Goal: Information Seeking & Learning: Check status

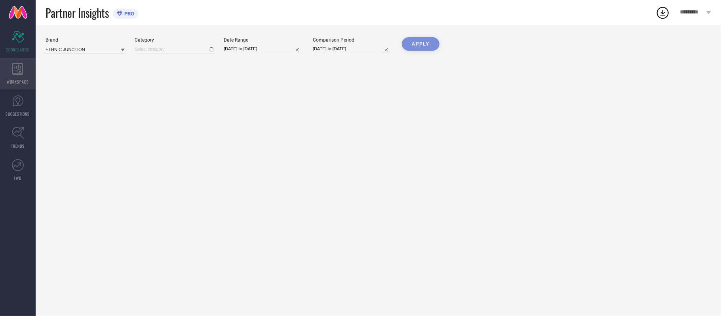
type input "All"
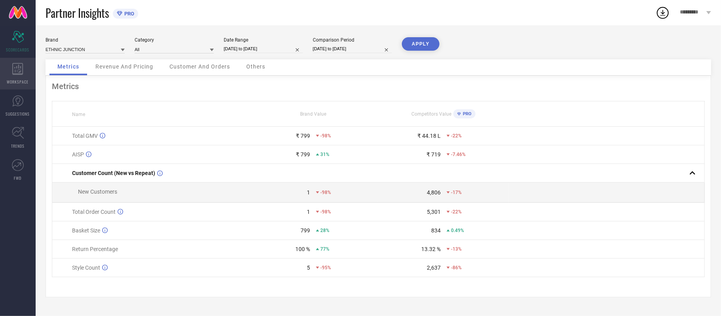
click at [11, 72] on div "WORKSPACE" at bounding box center [18, 74] width 36 height 32
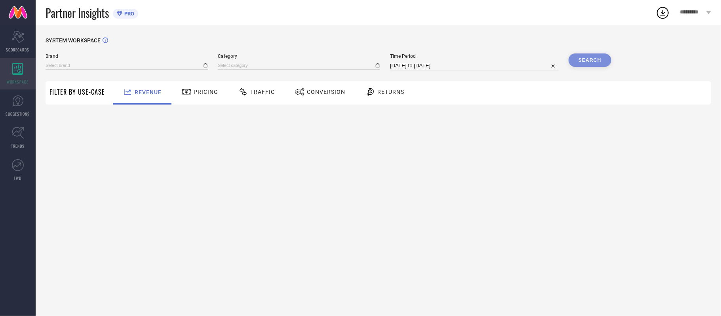
type input "ETHNIC JUNCTION"
type input "All"
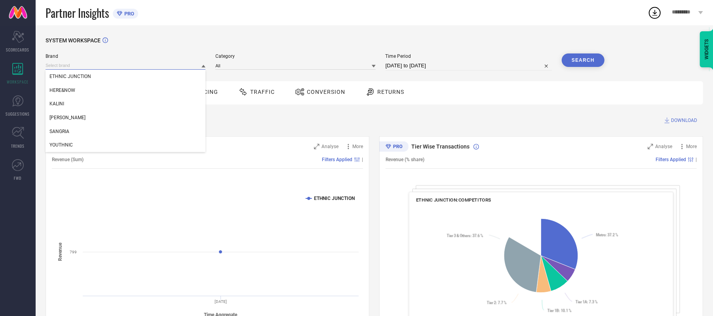
click at [67, 68] on input at bounding box center [126, 65] width 160 height 8
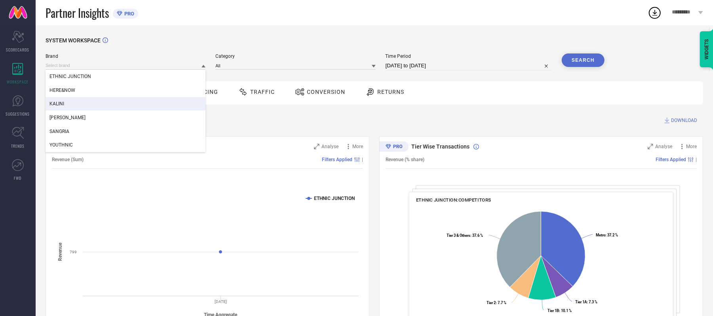
click at [65, 104] on div "KALINI" at bounding box center [126, 103] width 160 height 13
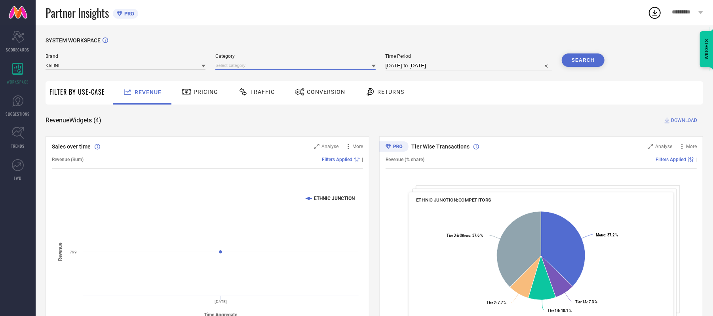
click at [230, 67] on input at bounding box center [295, 65] width 160 height 8
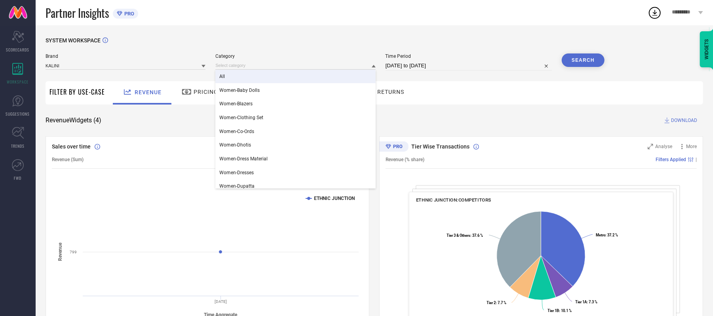
click at [224, 78] on span "All" at bounding box center [222, 77] width 6 height 6
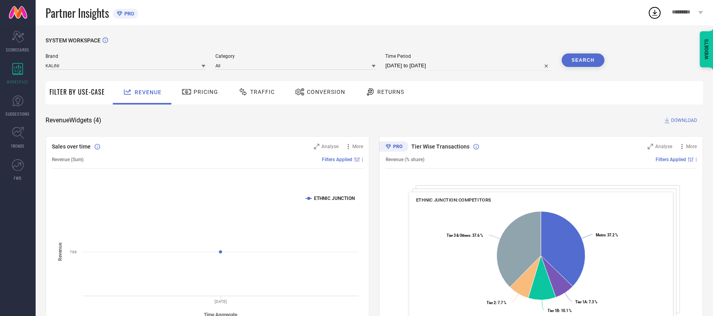
select select "7"
select select "2025"
select select "8"
select select "2025"
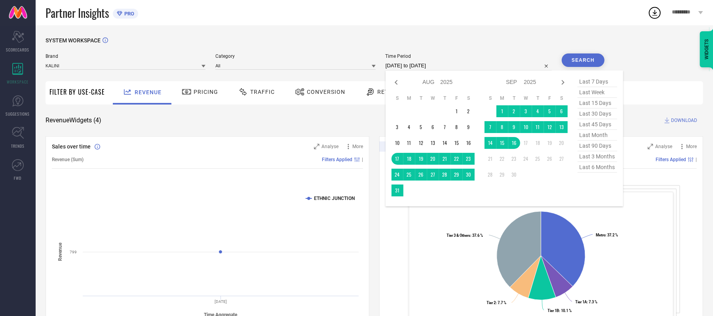
click at [437, 64] on input "[DATE] to [DATE]" at bounding box center [469, 65] width 166 height 9
click at [529, 128] on td "10" at bounding box center [526, 127] width 12 height 12
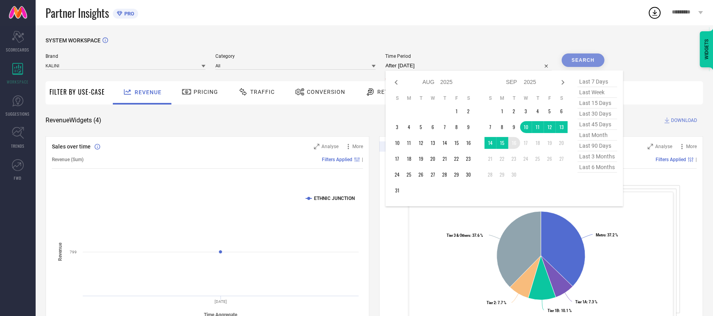
type input "[DATE] to [DATE]"
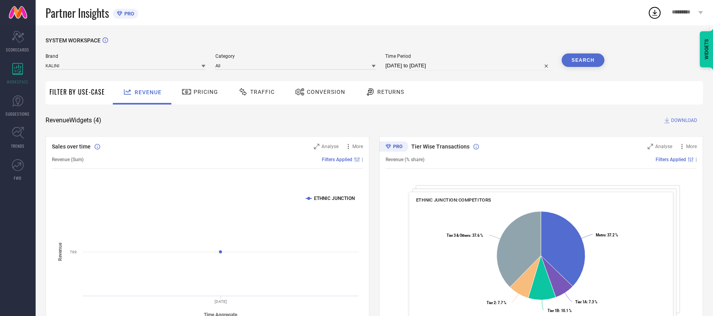
click at [585, 59] on button "Search" at bounding box center [583, 59] width 43 height 13
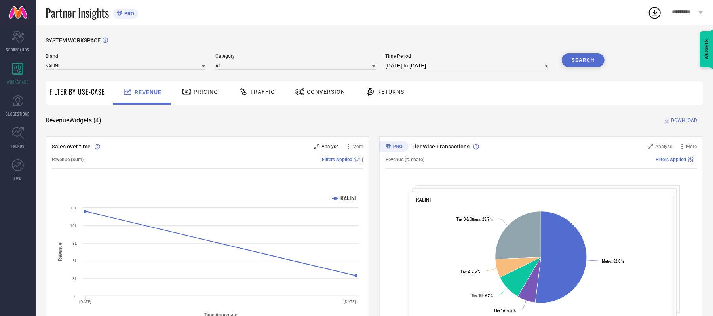
click at [319, 147] on icon at bounding box center [317, 147] width 6 height 6
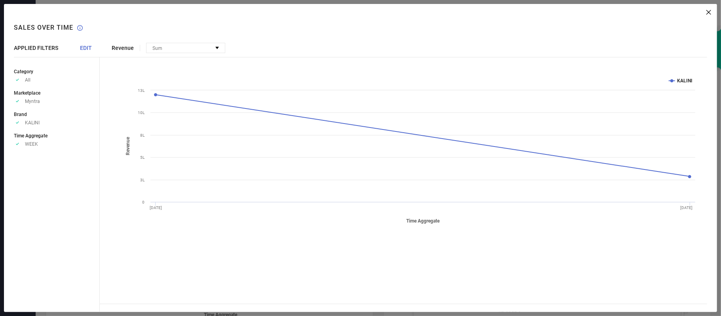
click at [91, 48] on span "EDIT" at bounding box center [86, 48] width 12 height 6
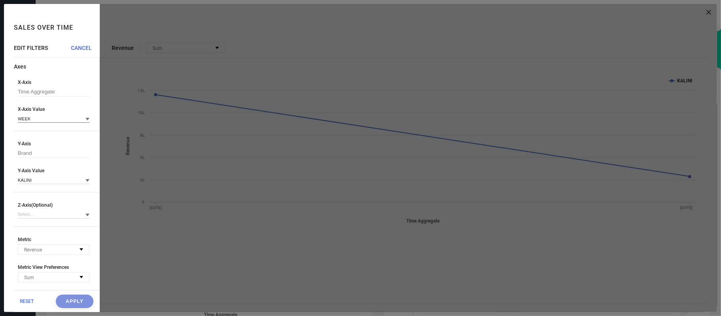
click at [36, 122] on input at bounding box center [54, 118] width 72 height 8
click at [32, 141] on div "DAY" at bounding box center [54, 143] width 72 height 13
click at [70, 303] on button "Apply" at bounding box center [75, 300] width 38 height 13
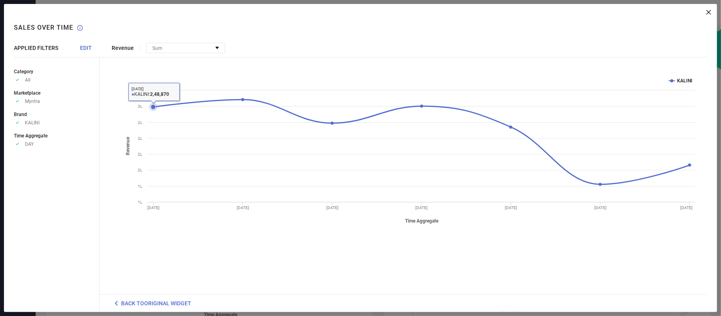
click at [153, 108] on icon at bounding box center [153, 106] width 5 height 5
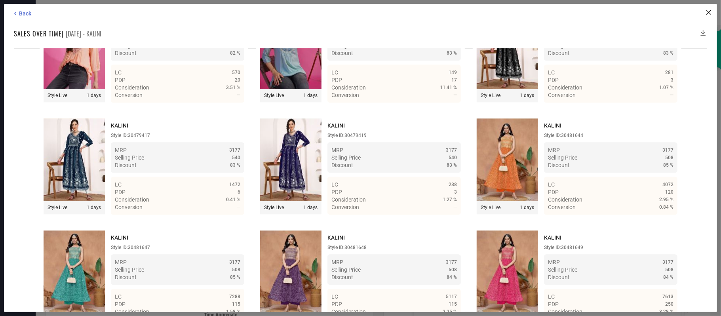
scroll to position [10257, 0]
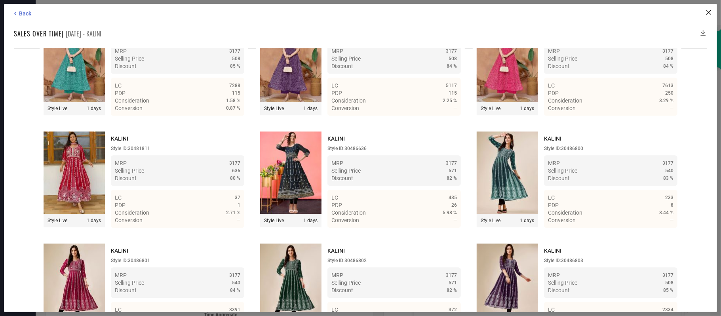
click at [703, 31] on icon at bounding box center [703, 33] width 5 height 6
